Goal: Find specific page/section: Find specific page/section

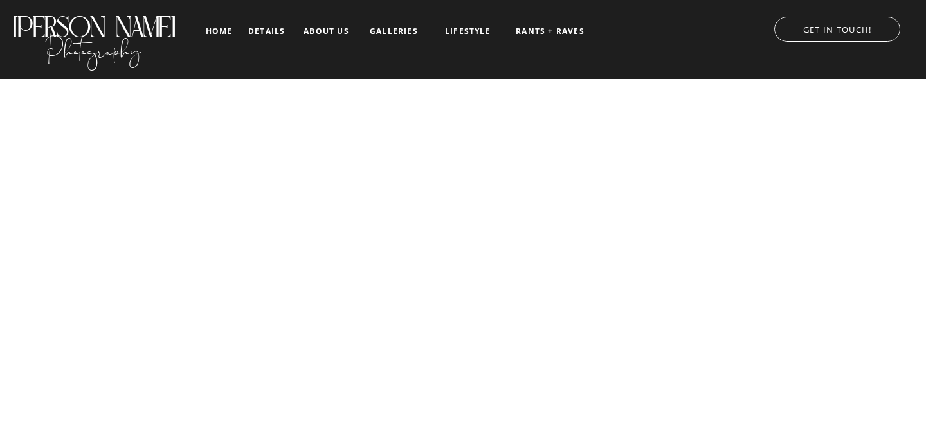
click at [391, 35] on nav "galleries" at bounding box center [393, 31] width 53 height 9
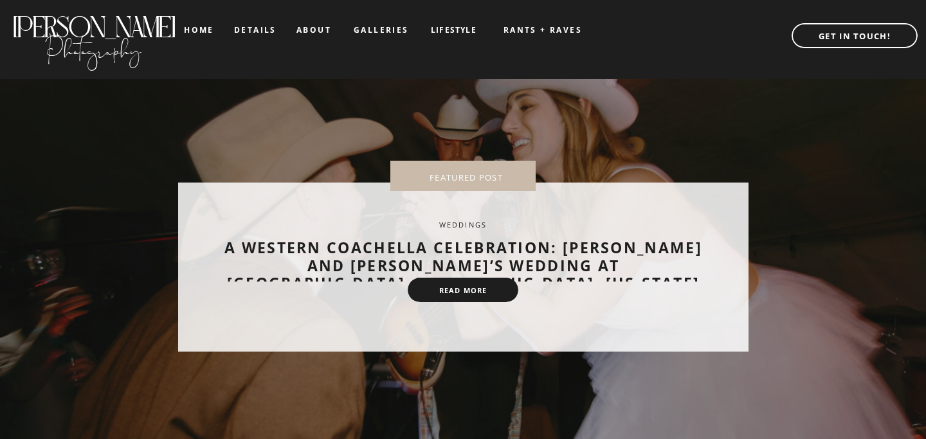
click at [876, 31] on b "GET IN TOUCH!" at bounding box center [854, 36] width 72 height 12
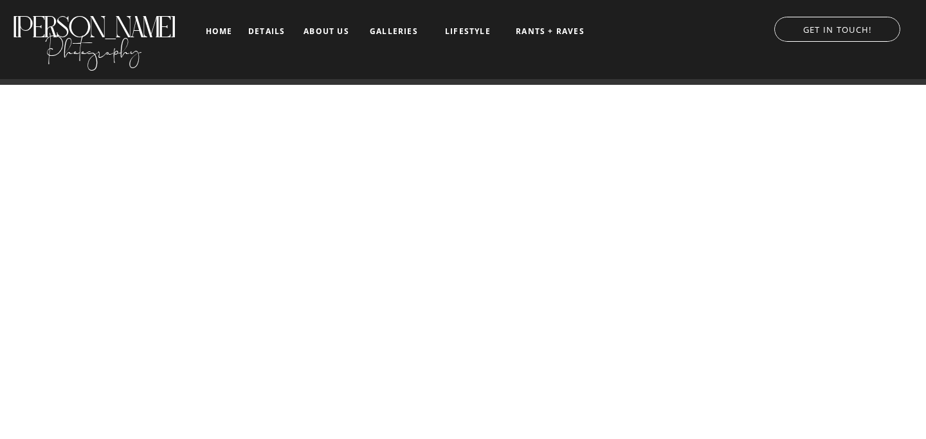
scroll to position [1159, 0]
